Goal: Transaction & Acquisition: Purchase product/service

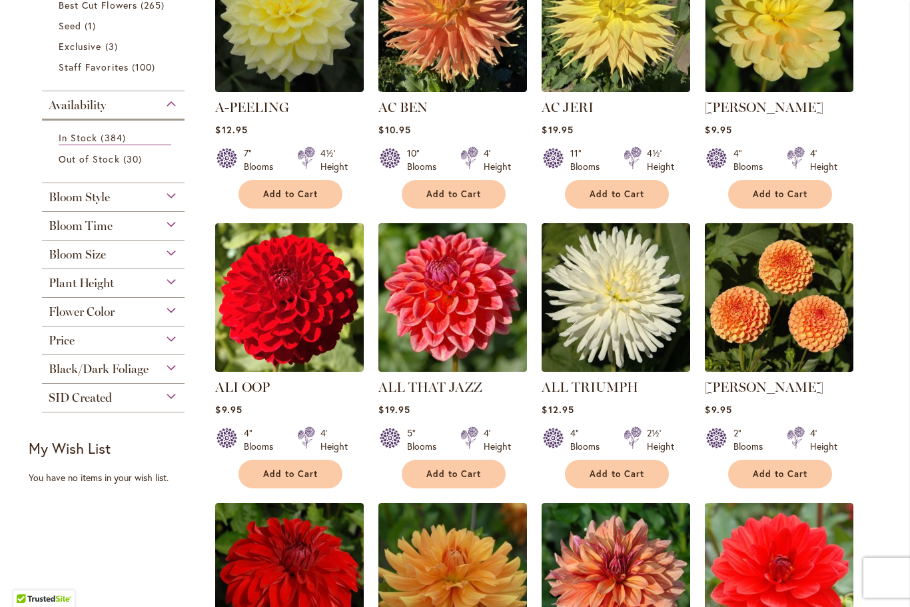
scroll to position [360, 0]
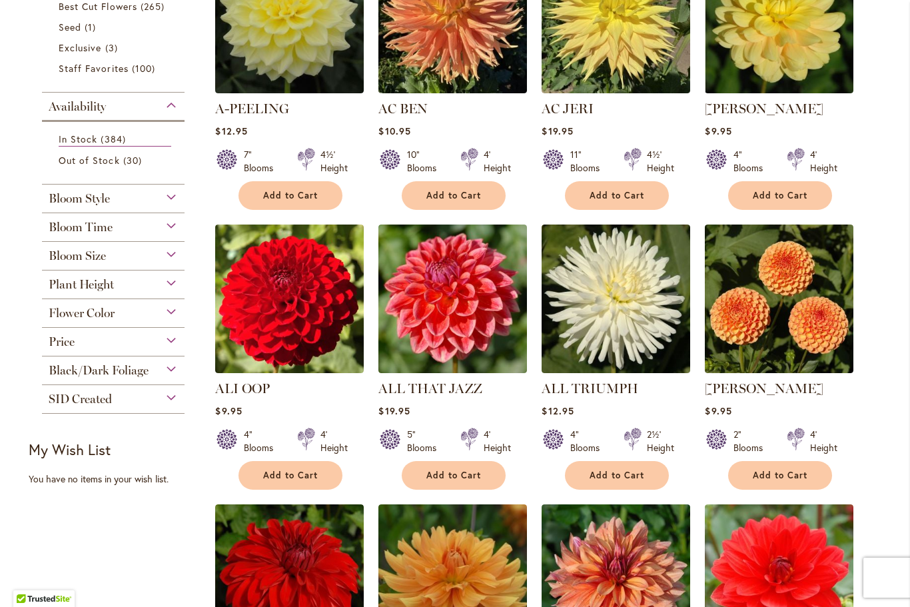
click at [169, 193] on div "Bloom Style" at bounding box center [113, 195] width 143 height 21
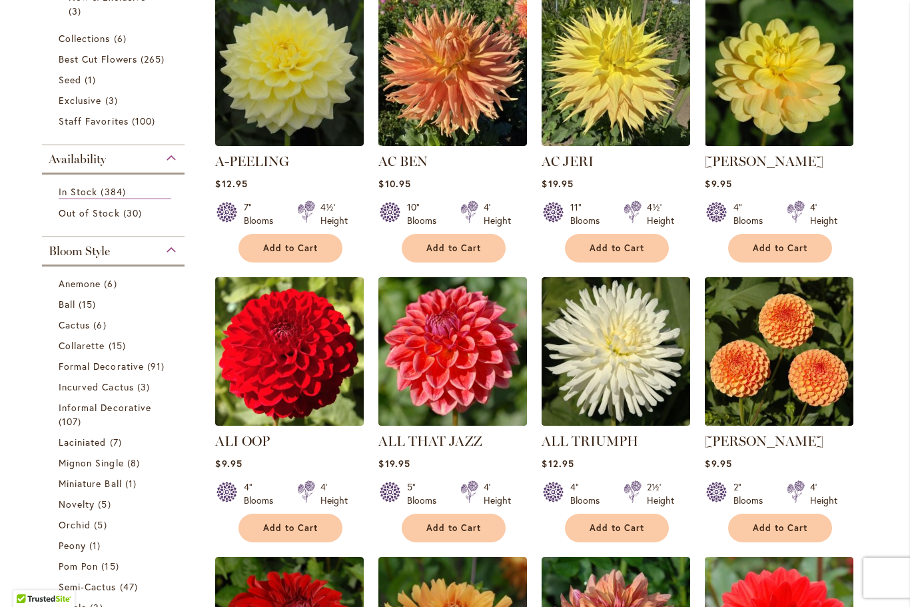
scroll to position [300, 0]
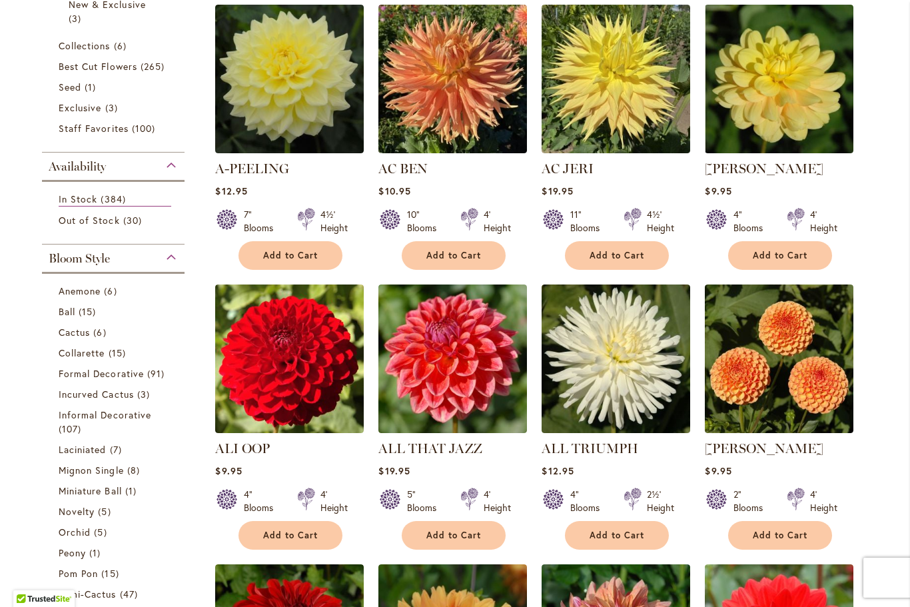
click at [78, 45] on span "Collections" at bounding box center [85, 45] width 52 height 13
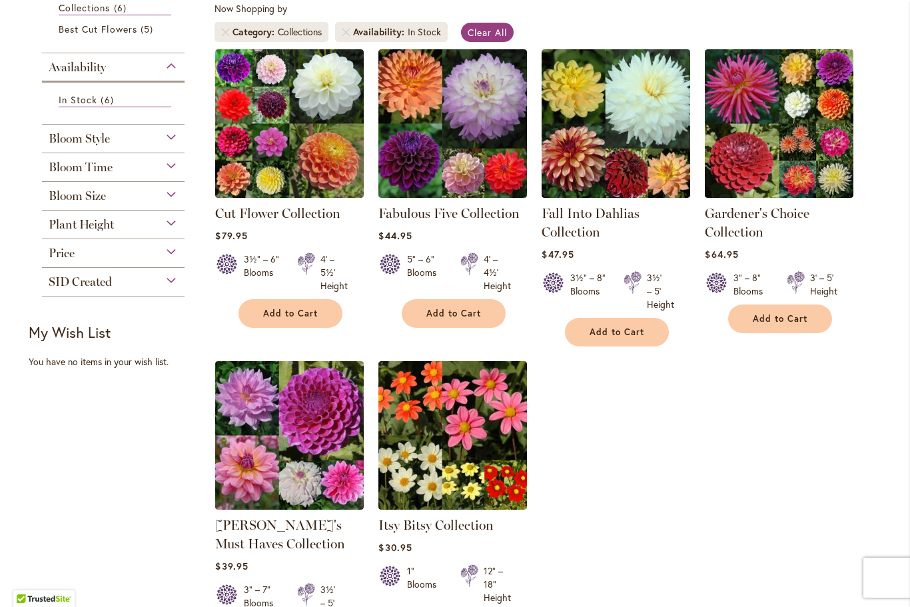
scroll to position [256, 0]
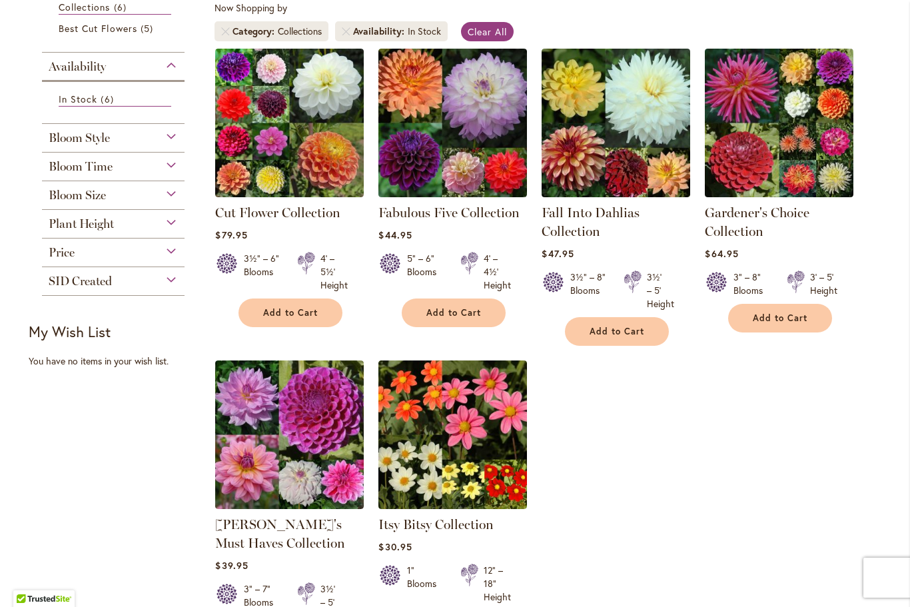
click at [147, 191] on div "Bloom Size" at bounding box center [113, 191] width 143 height 21
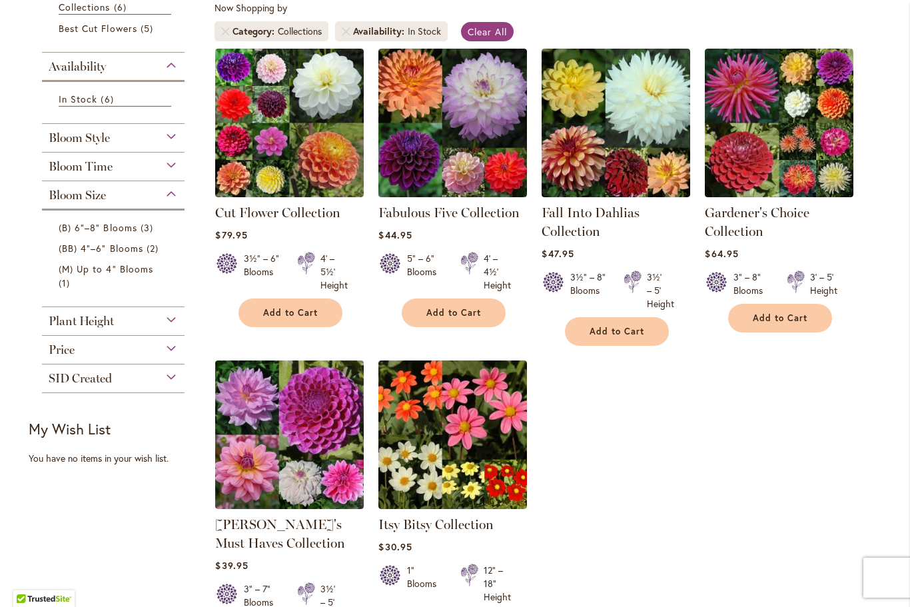
click at [82, 228] on span "(B) 6"–8" Blooms" at bounding box center [98, 227] width 79 height 13
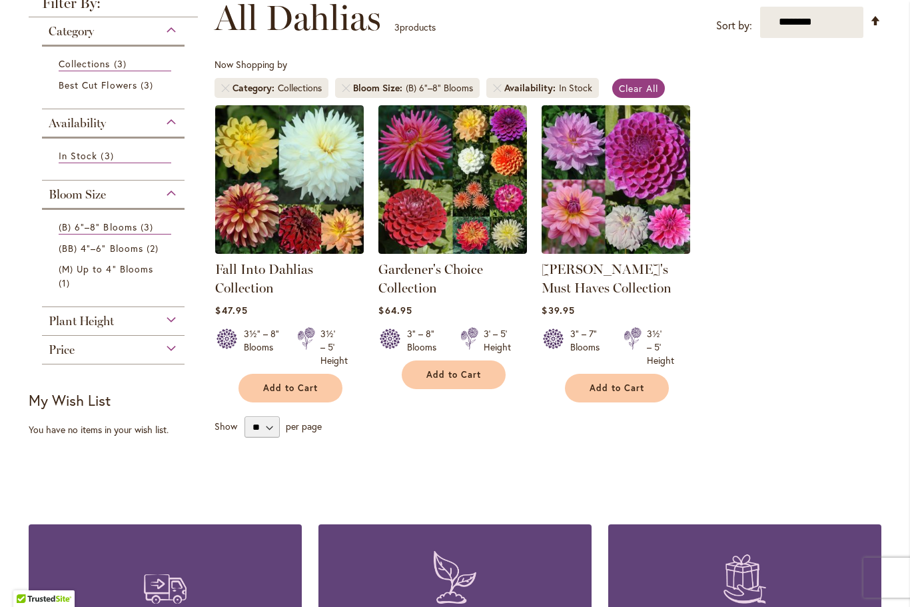
scroll to position [201, 0]
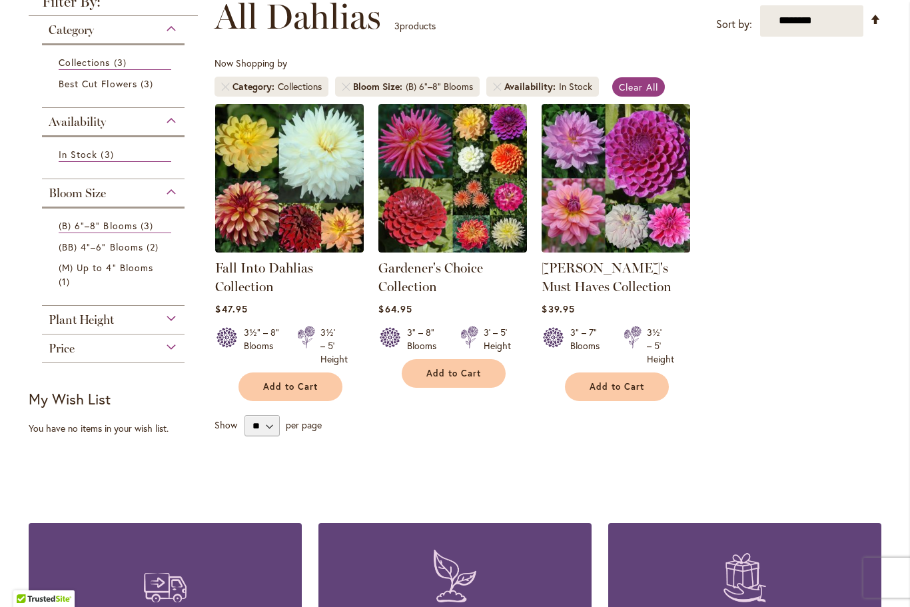
click at [87, 223] on span "(B) 6"–8" Blooms" at bounding box center [98, 225] width 79 height 13
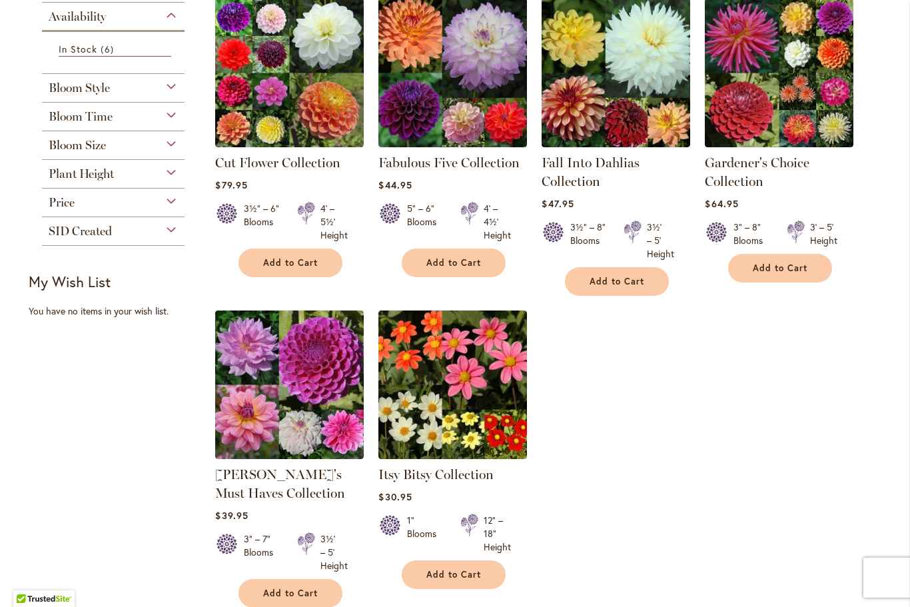
scroll to position [303, 0]
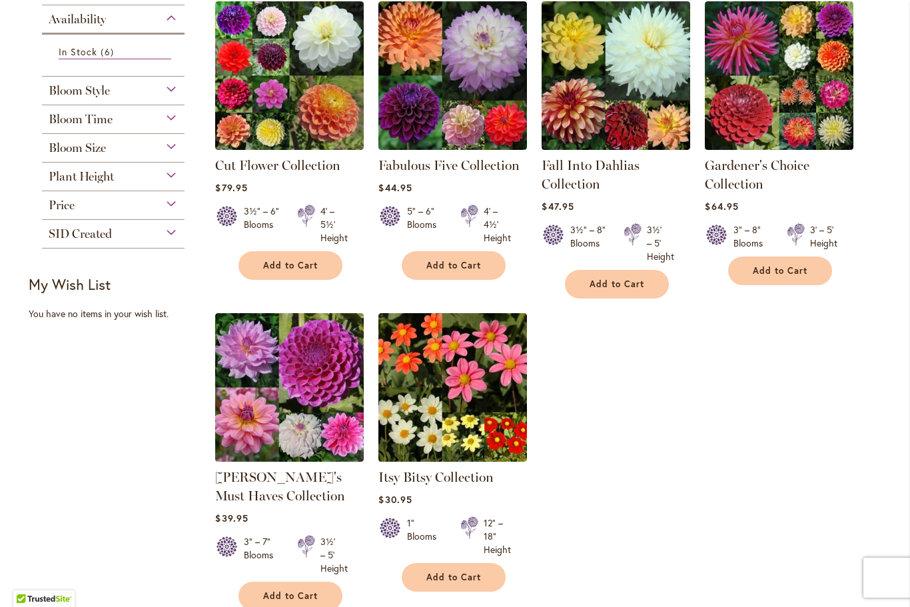
click at [79, 155] on span "Bloom Size" at bounding box center [77, 148] width 57 height 15
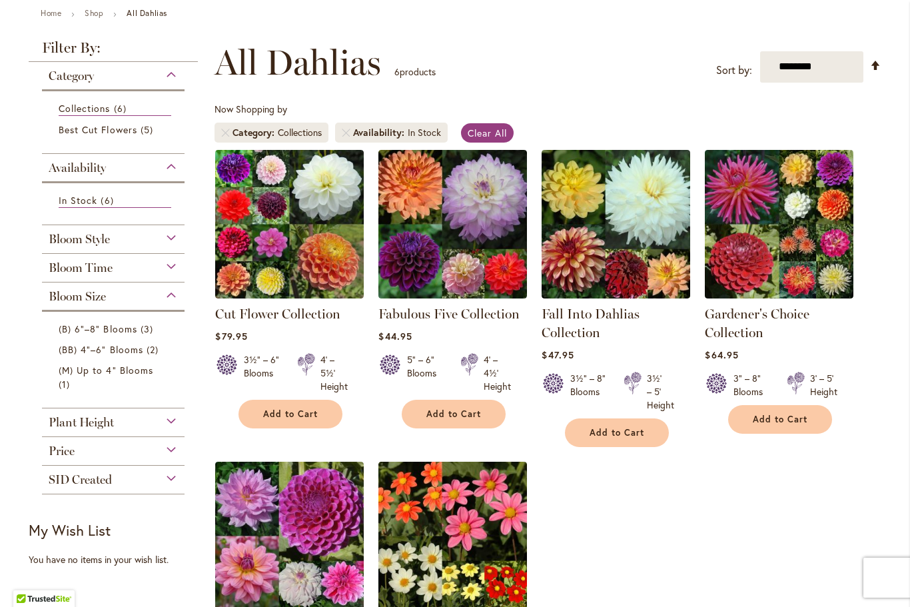
scroll to position [156, 0]
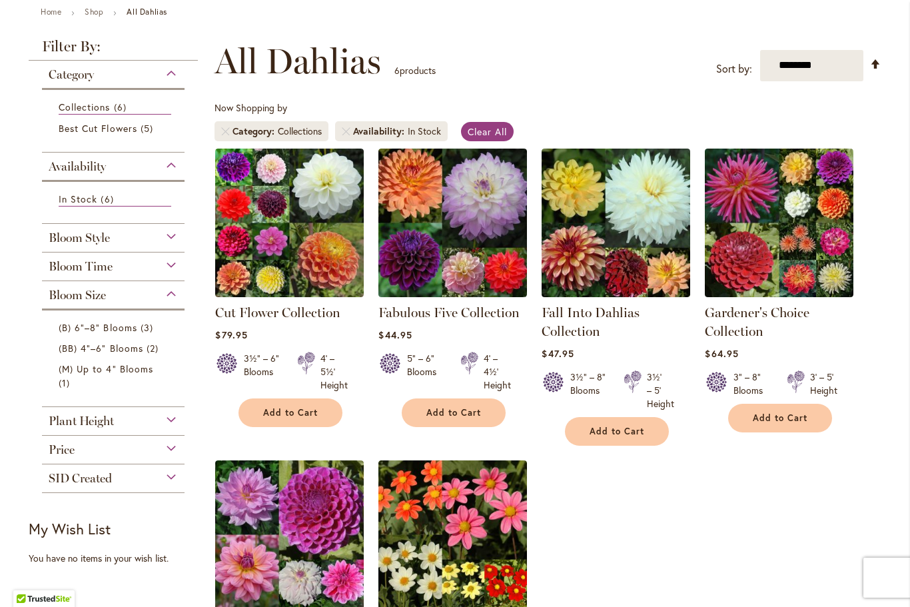
click at [71, 161] on span "Availability" at bounding box center [77, 166] width 57 height 15
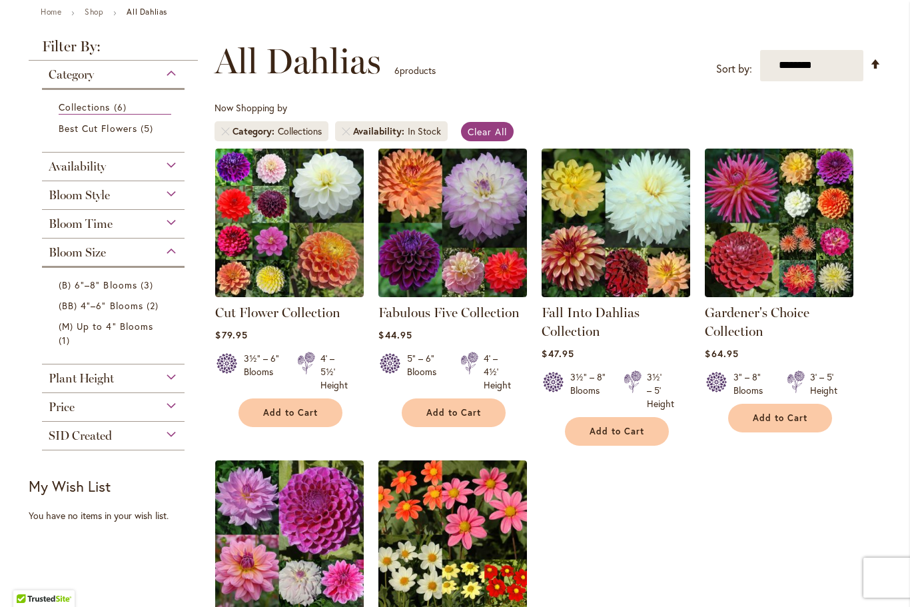
click at [58, 70] on span "Category" at bounding box center [71, 74] width 45 height 15
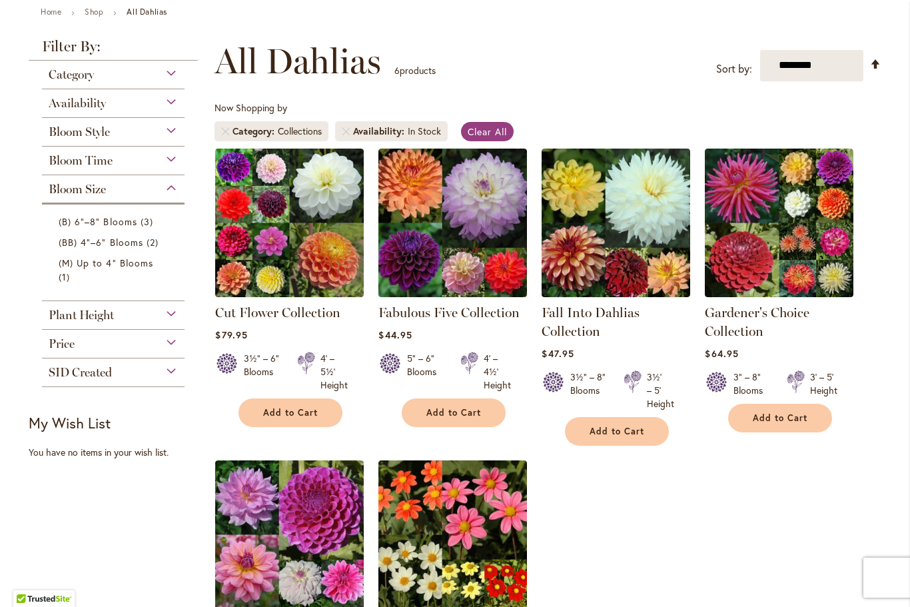
click at [596, 475] on ol "Cut Flower Collection Rating: 100% 2 Reviews $79.95 3½" – 6" Blooms" at bounding box center [548, 453] width 667 height 610
click at [73, 106] on span "Availability" at bounding box center [77, 103] width 57 height 15
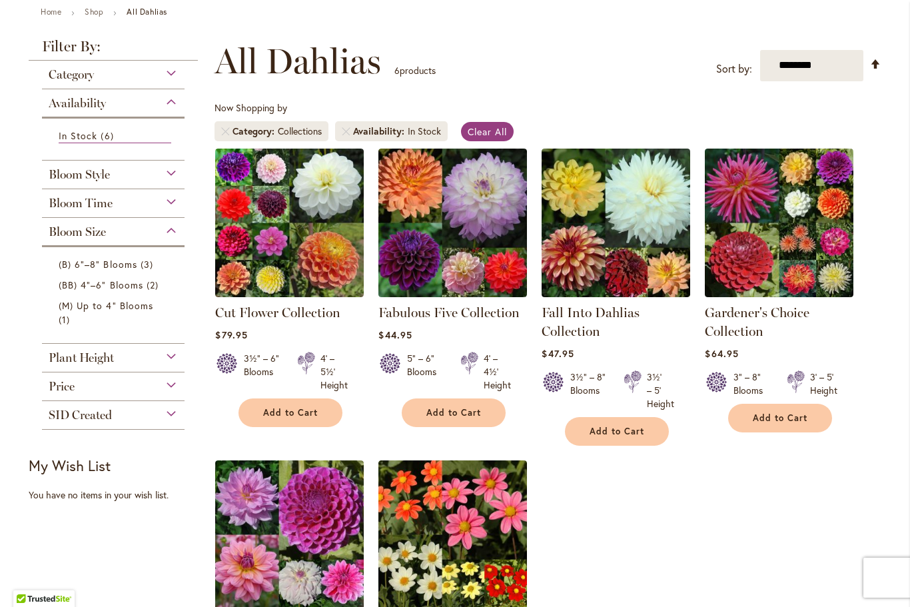
click at [82, 267] on span "(B) 6"–8" Blooms" at bounding box center [98, 264] width 79 height 13
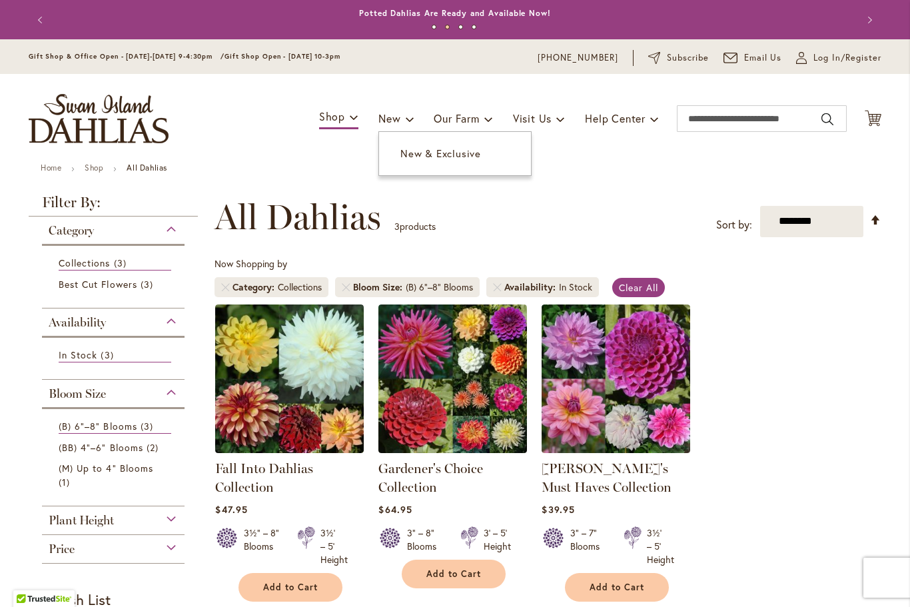
click at [475, 147] on link "New & Exclusive" at bounding box center [455, 153] width 152 height 23
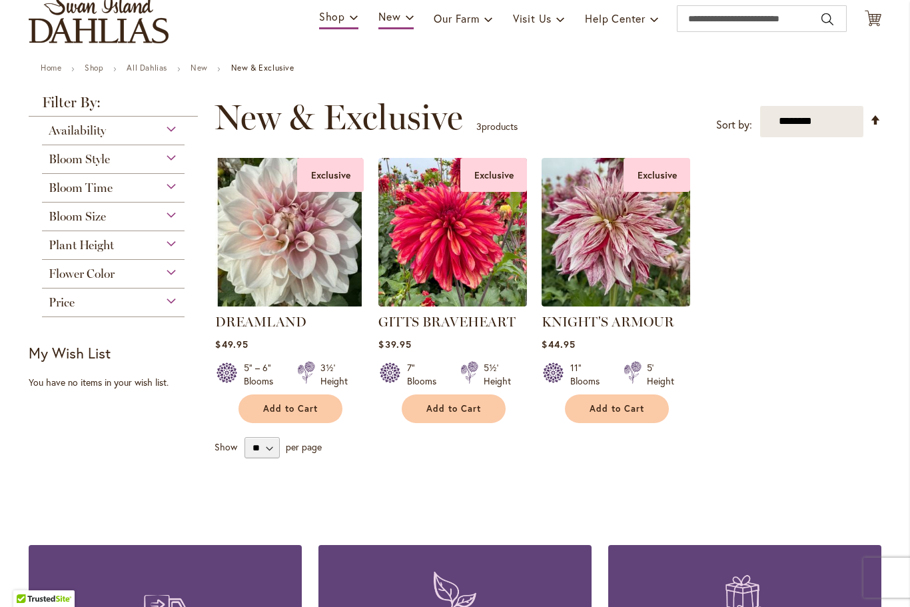
scroll to position [103, 0]
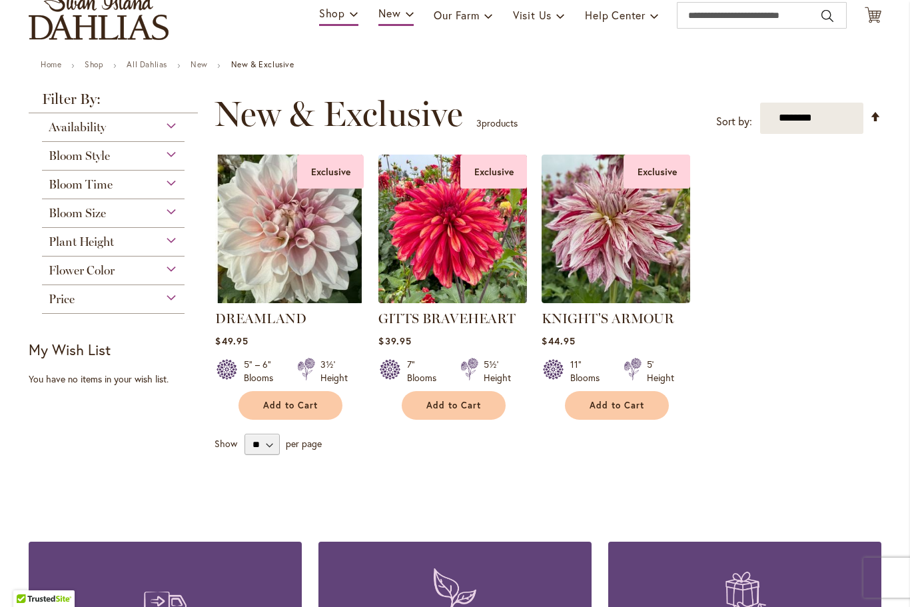
click at [70, 217] on span "Bloom Size" at bounding box center [77, 213] width 57 height 15
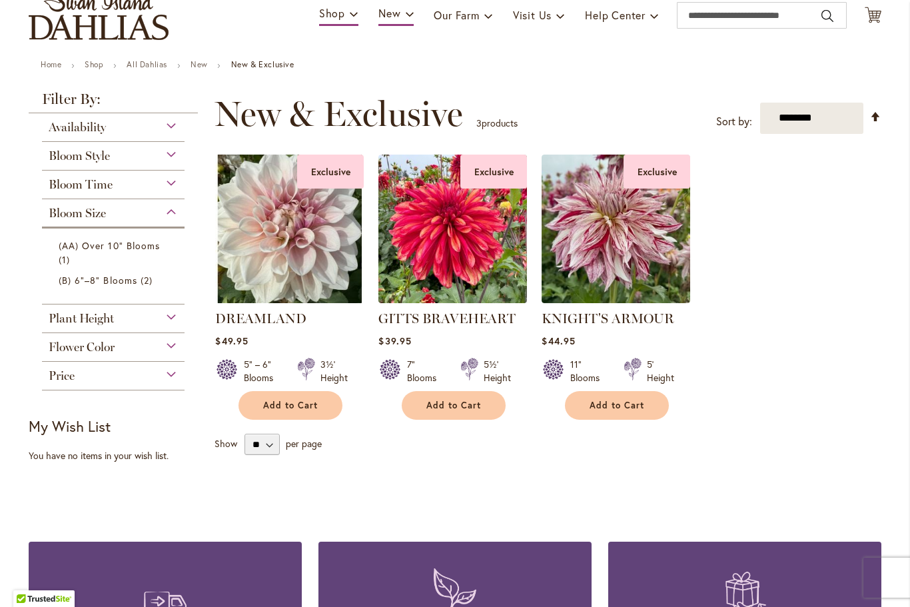
click at [149, 61] on link "All Dahlias" at bounding box center [147, 64] width 41 height 10
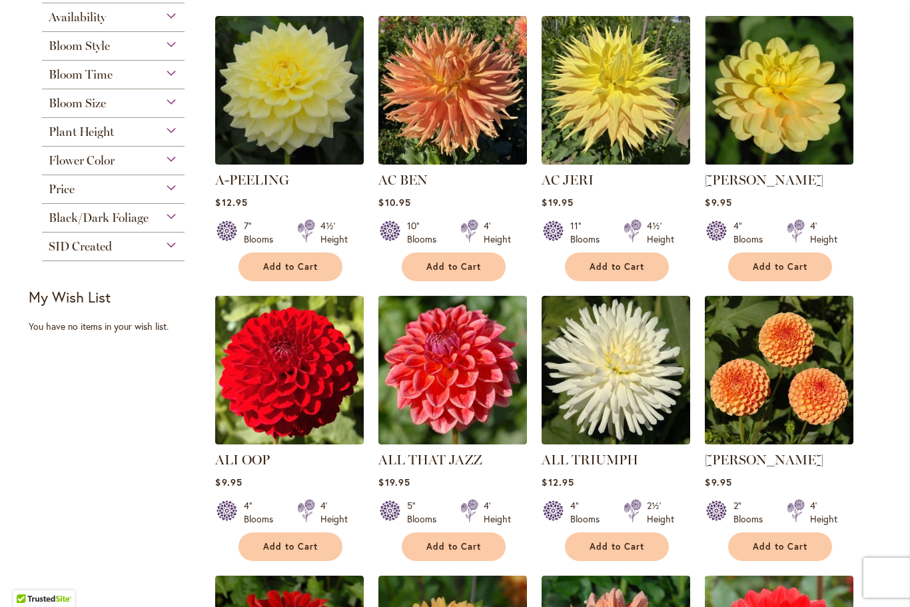
scroll to position [316, 0]
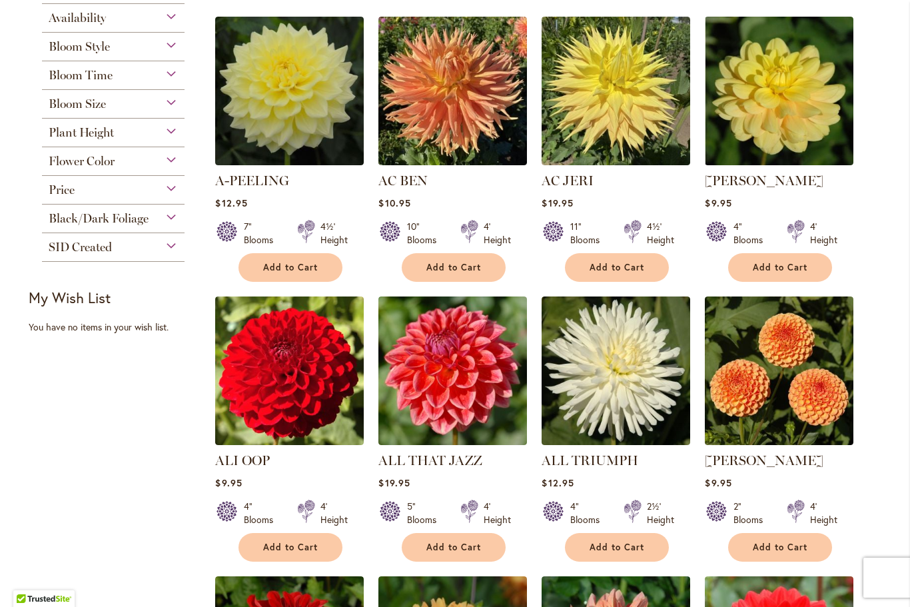
click at [81, 105] on span "Bloom Size" at bounding box center [77, 104] width 57 height 15
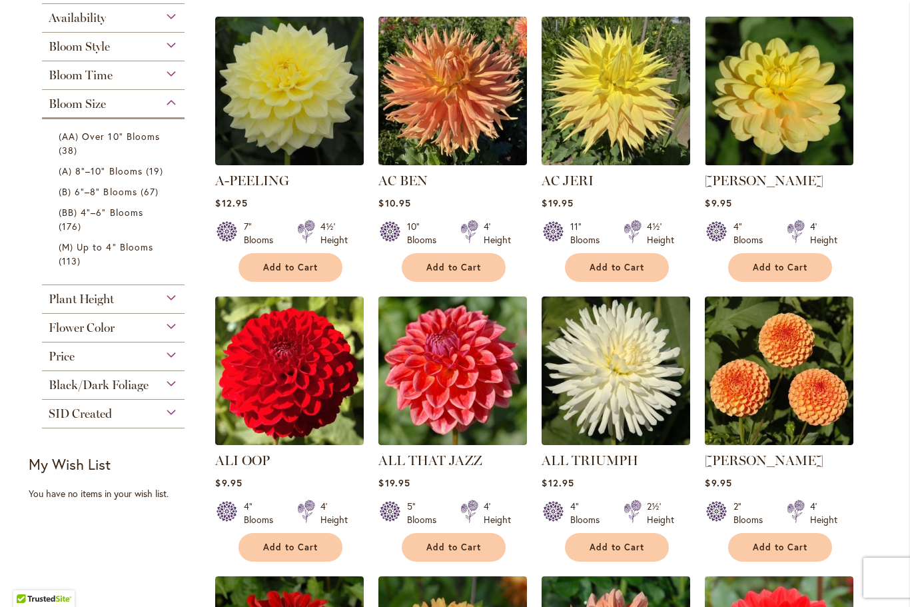
click at [83, 141] on span "(AA) Over 10" Blooms" at bounding box center [109, 136] width 101 height 13
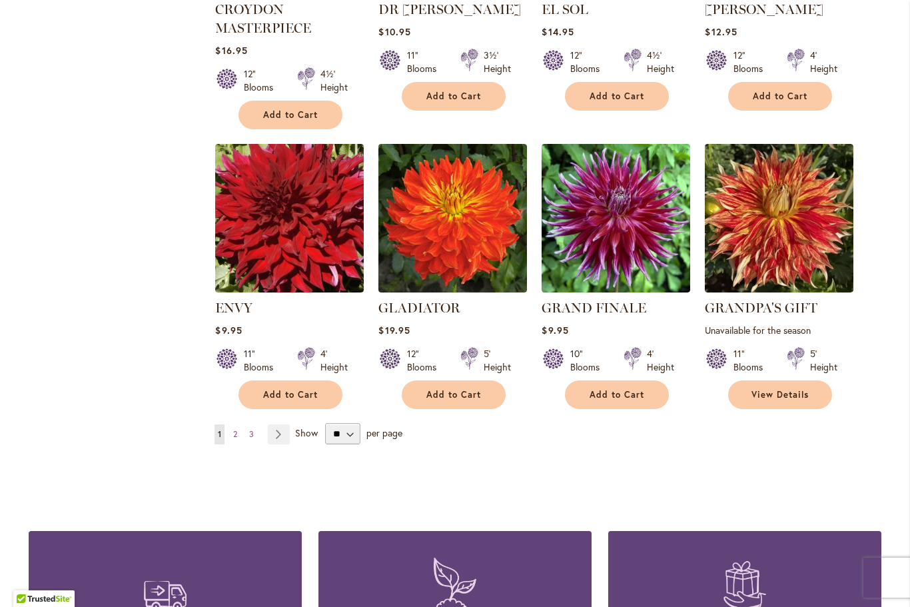
scroll to position [1034, 0]
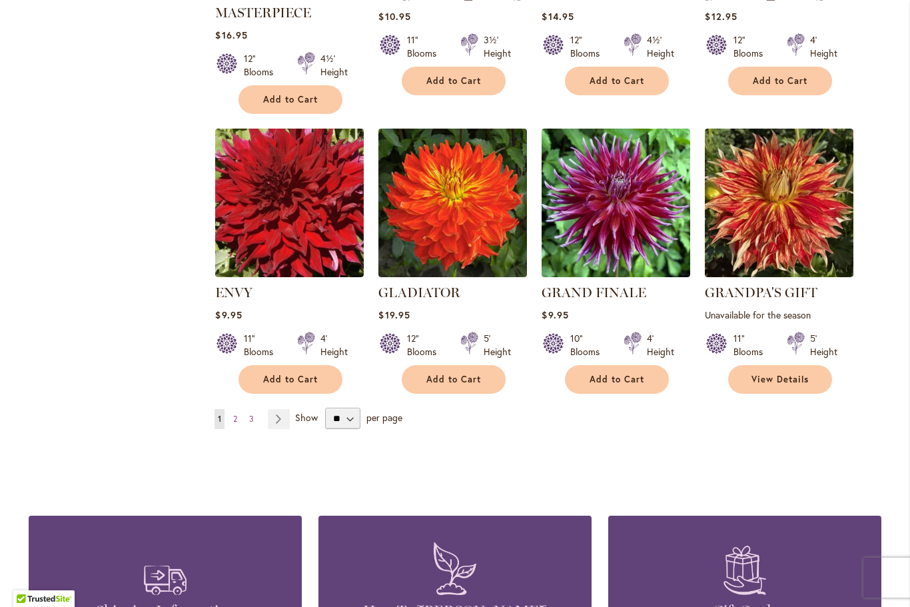
click at [285, 419] on link "Page Next" at bounding box center [279, 419] width 22 height 20
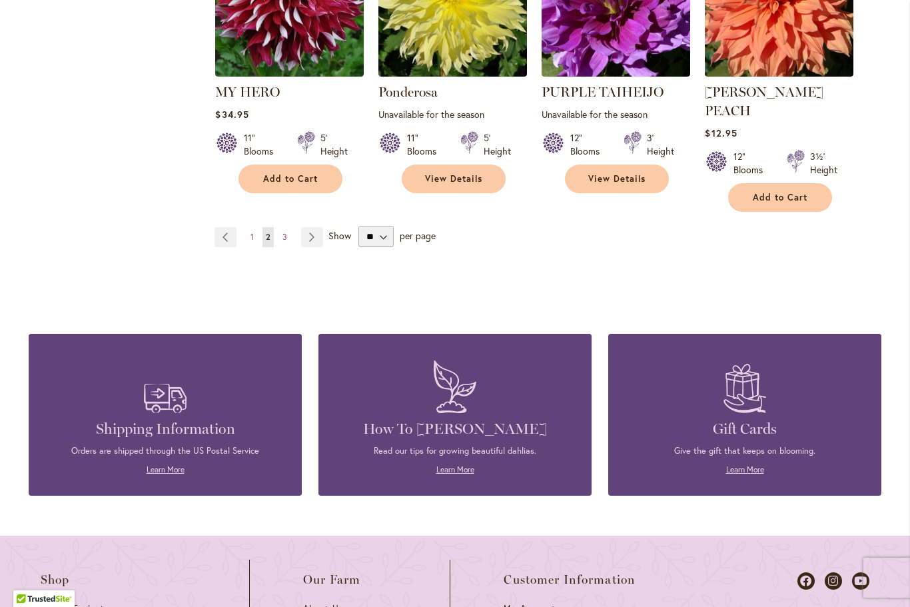
scroll to position [1219, 0]
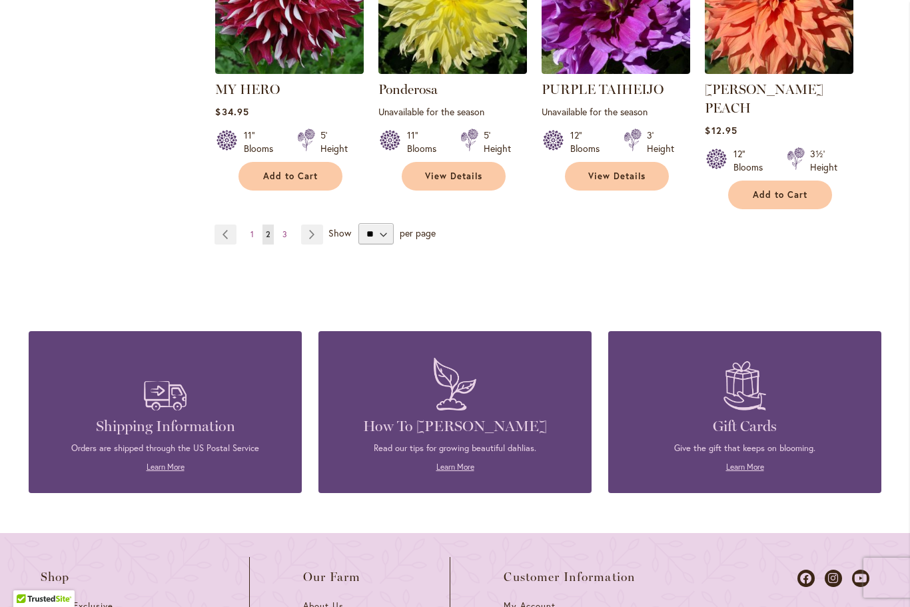
click at [311, 225] on link "Page Next" at bounding box center [312, 235] width 22 height 20
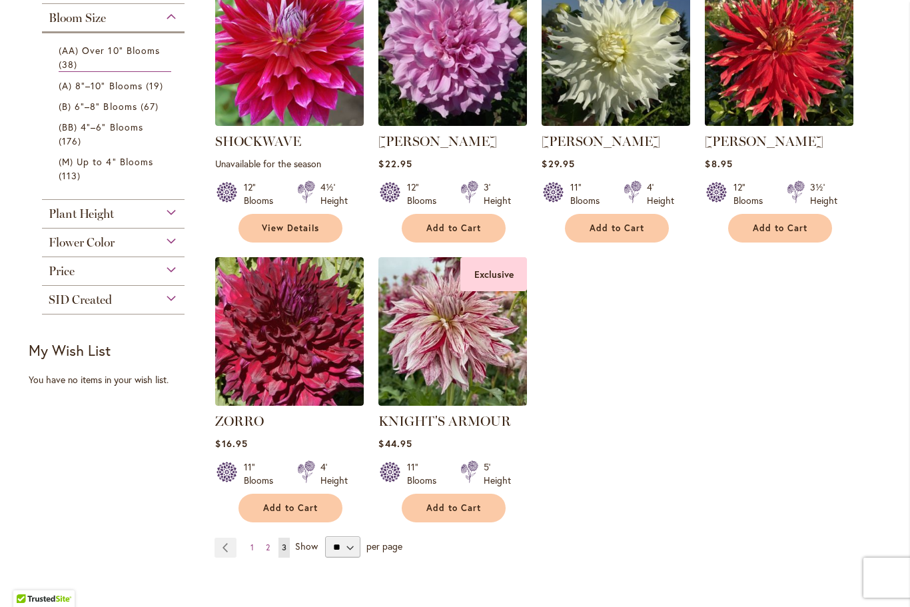
scroll to position [328, 0]
click at [89, 91] on span "(A) 8"–10" Blooms" at bounding box center [101, 85] width 84 height 13
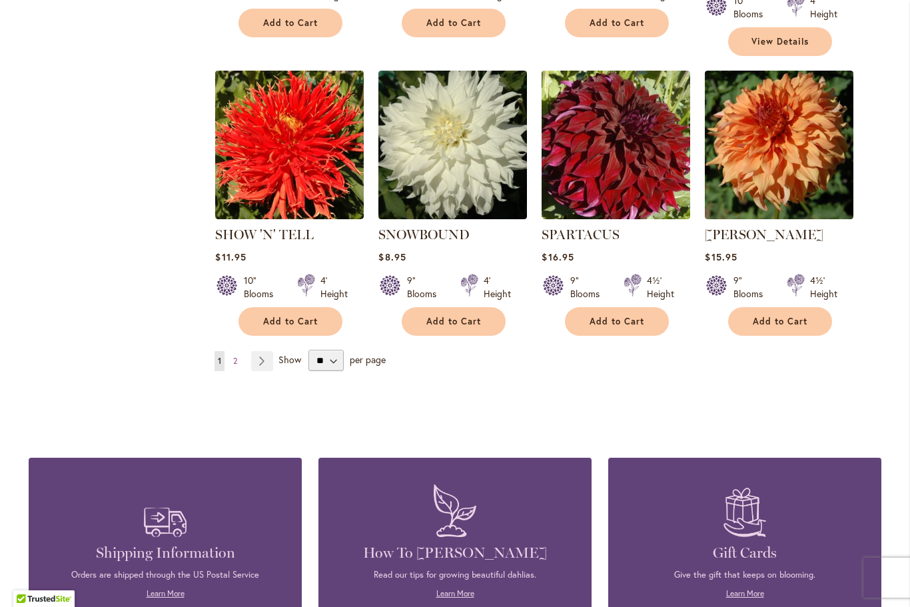
scroll to position [1131, 0]
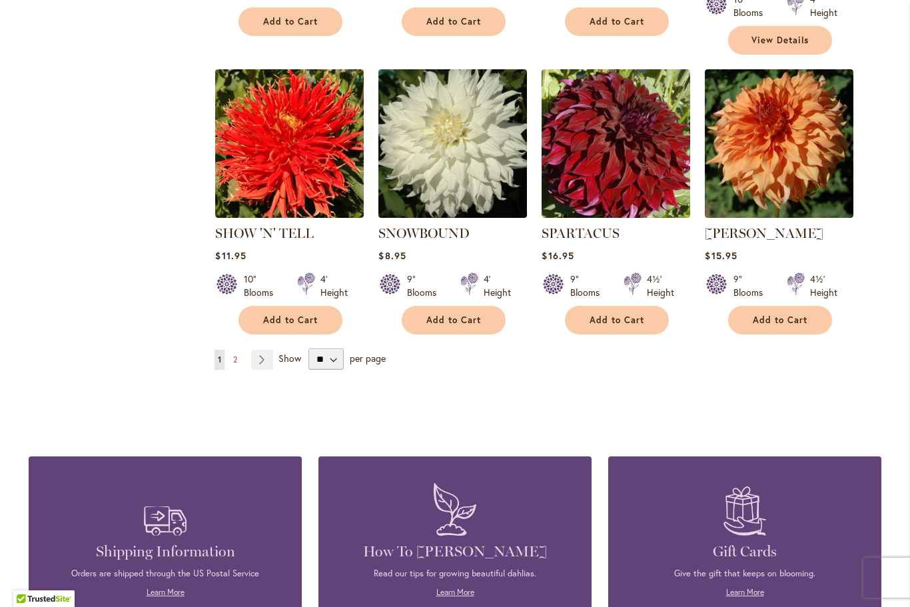
click at [377, 352] on span "per page" at bounding box center [368, 358] width 36 height 13
click at [373, 352] on span "per page" at bounding box center [368, 358] width 36 height 13
click at [268, 350] on link "Page Next" at bounding box center [262, 360] width 22 height 20
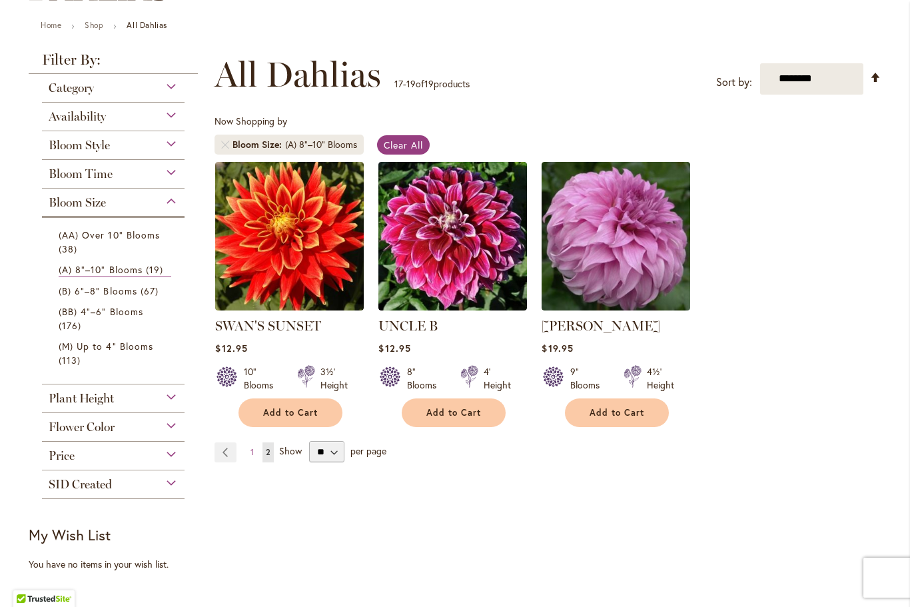
scroll to position [142, 0]
click at [100, 233] on span "(AA) Over 10" Blooms" at bounding box center [109, 235] width 101 height 13
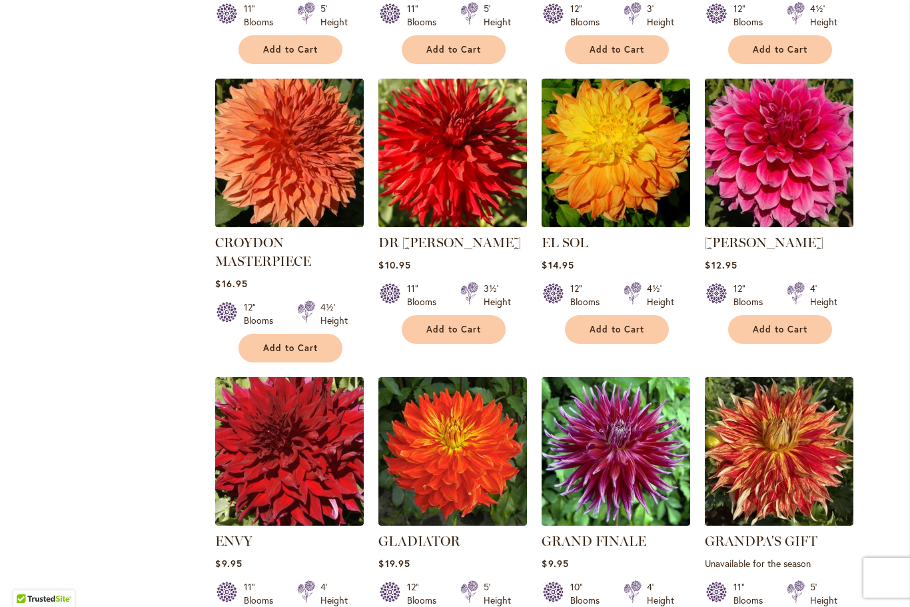
scroll to position [783, 0]
